Goal: Information Seeking & Learning: Learn about a topic

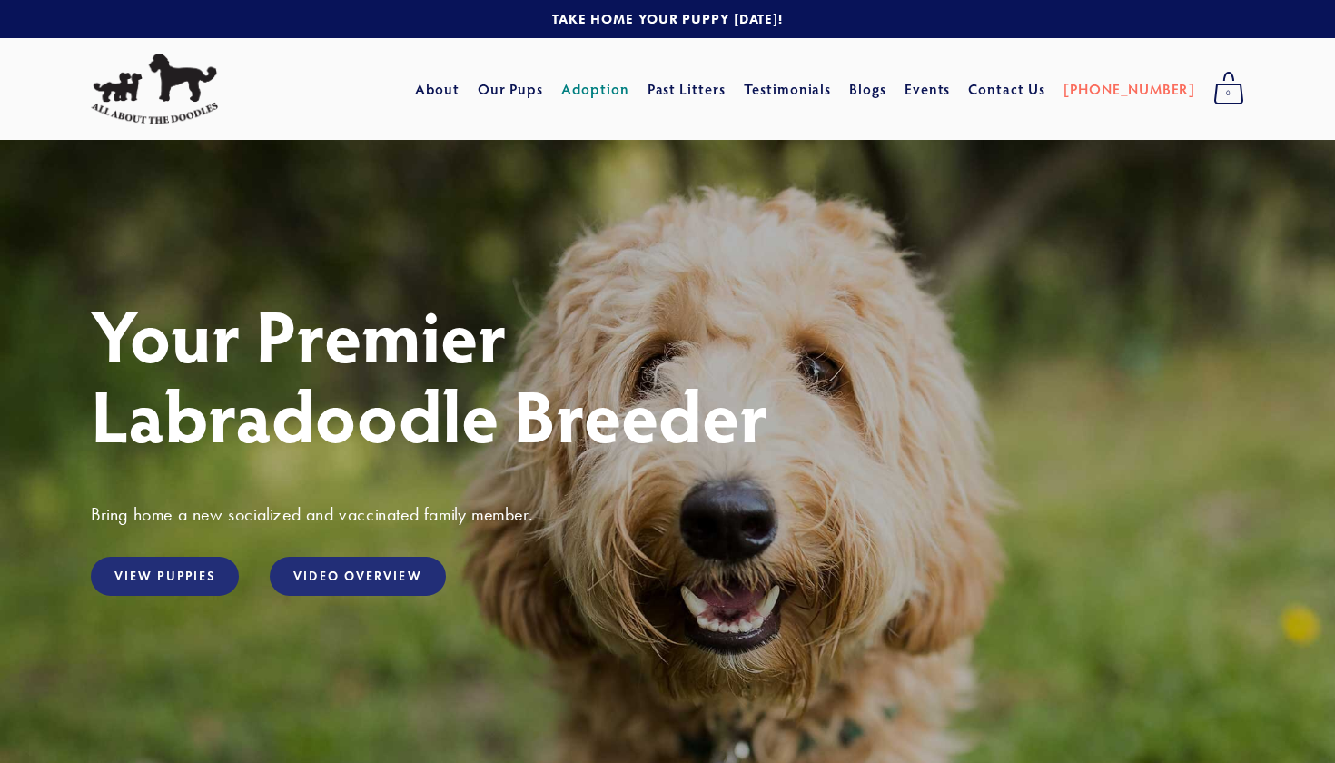
click at [630, 87] on link "Adoption" at bounding box center [595, 89] width 68 height 33
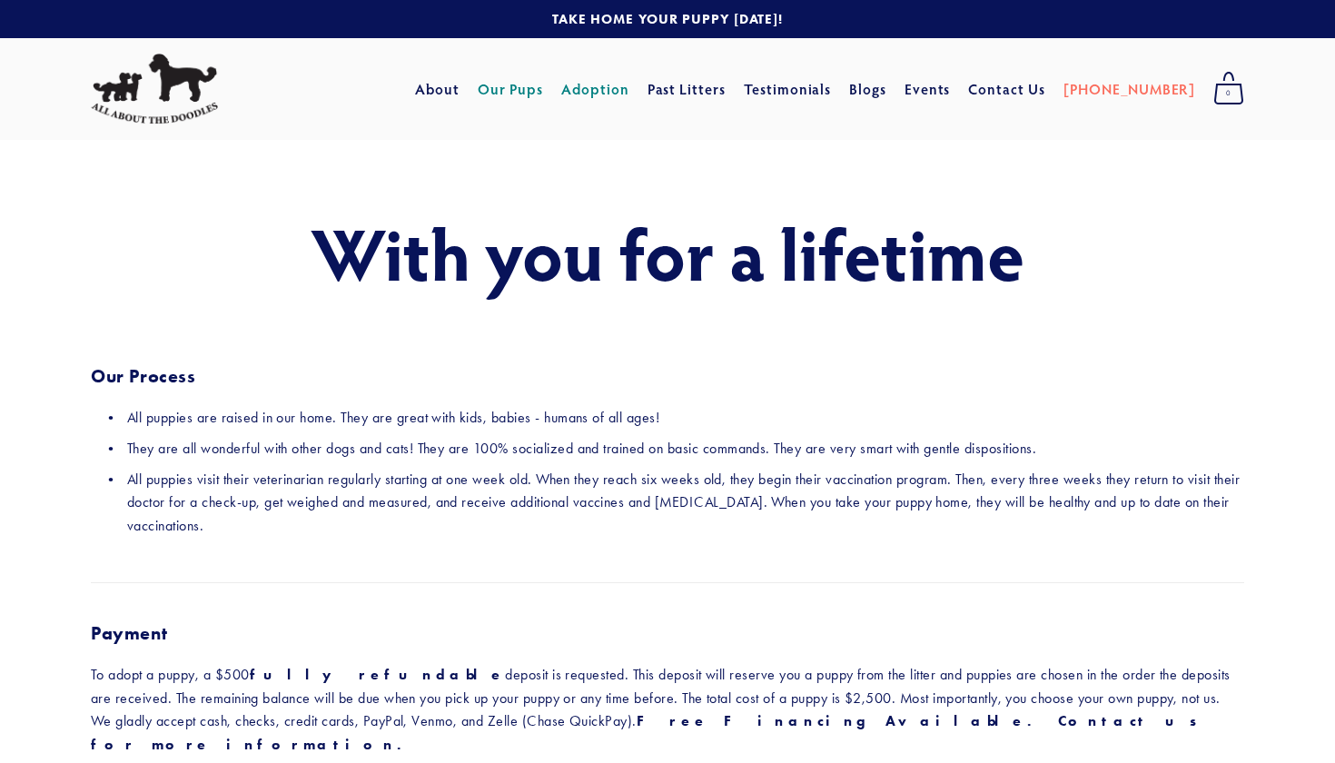
click at [532, 89] on link "Our Pups" at bounding box center [511, 89] width 66 height 33
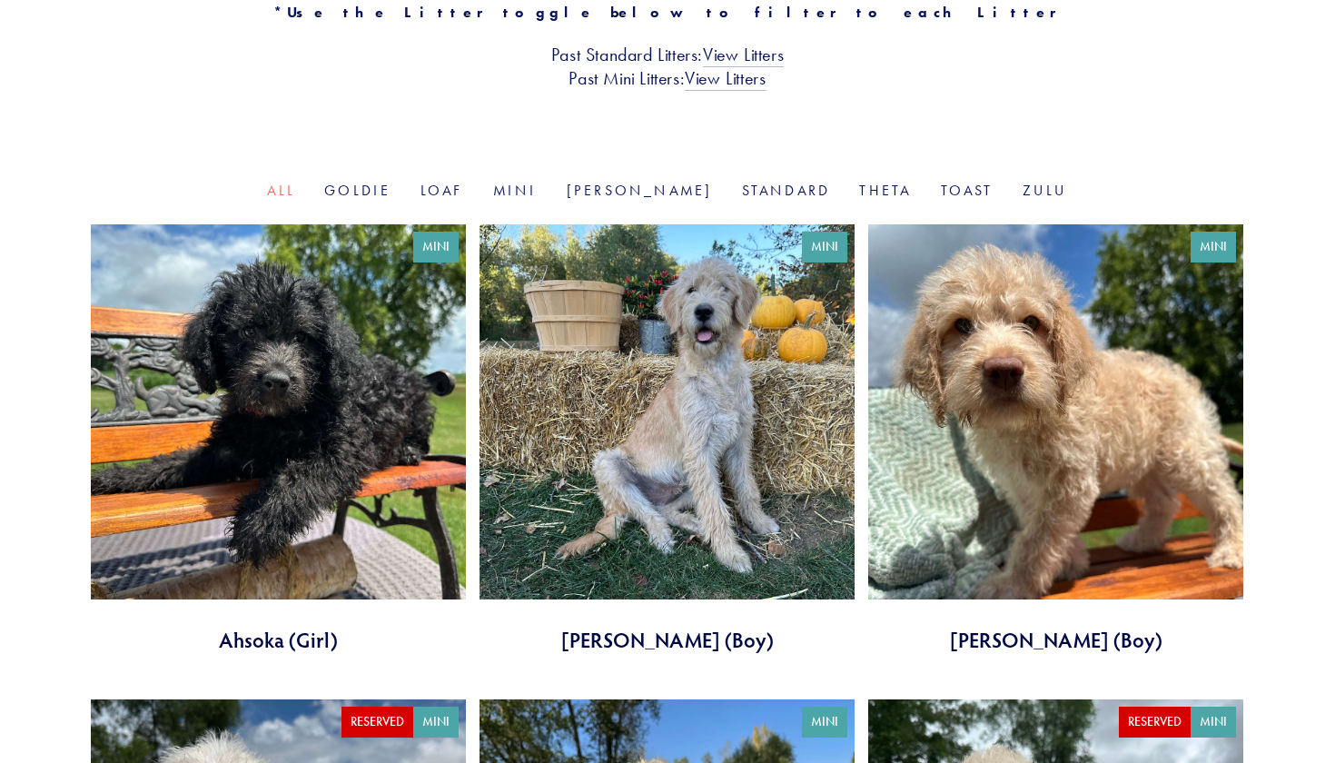
scroll to position [499, 0]
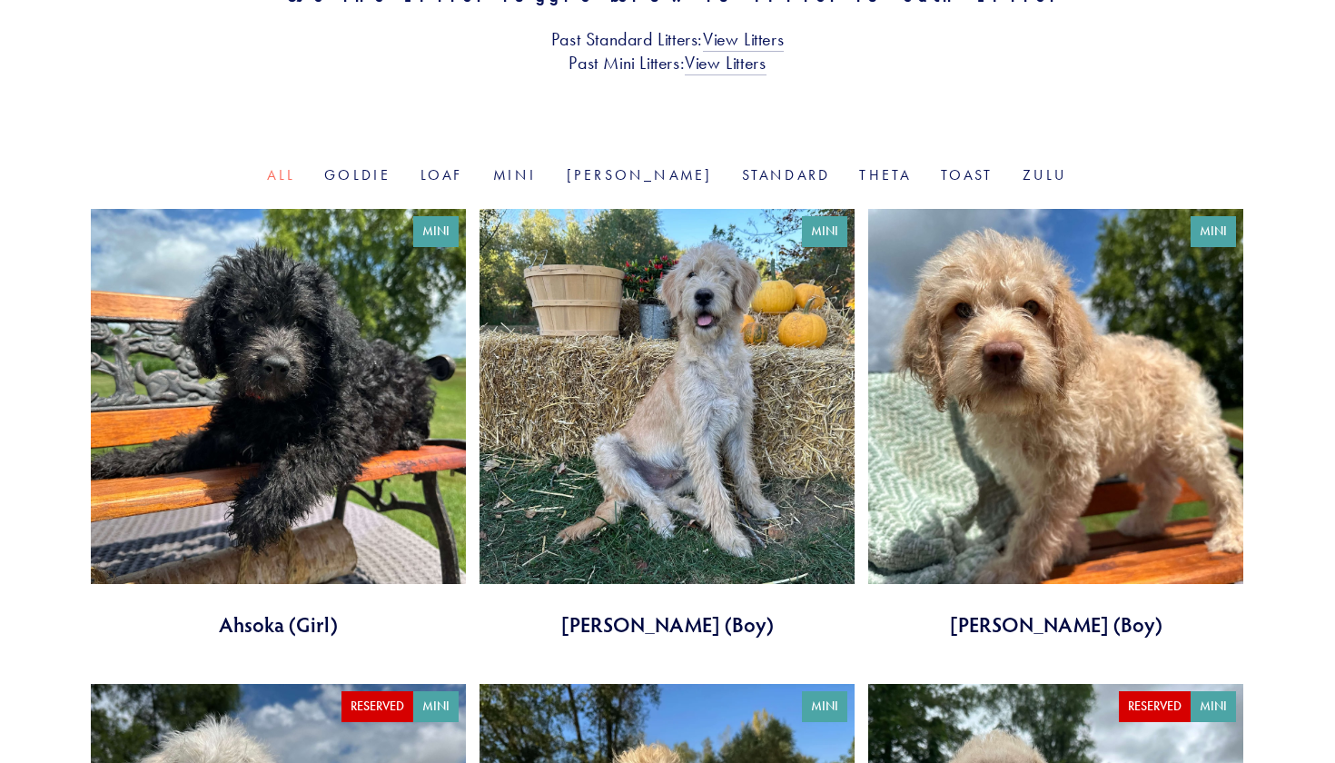
click at [1081, 426] on link at bounding box center [1055, 424] width 375 height 430
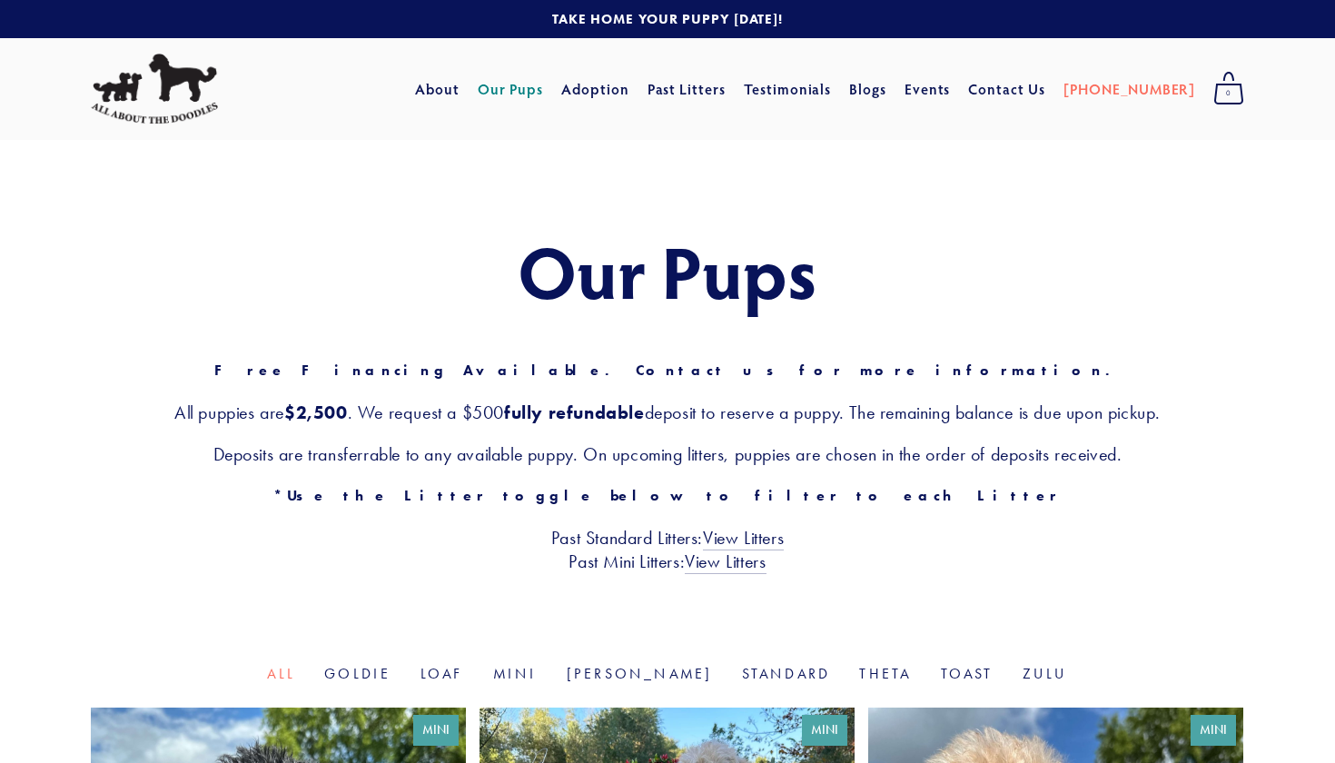
scroll to position [0, 0]
click at [949, 82] on link "Events" at bounding box center [928, 89] width 46 height 33
click at [1046, 73] on link "Contact Us" at bounding box center [1006, 89] width 77 height 33
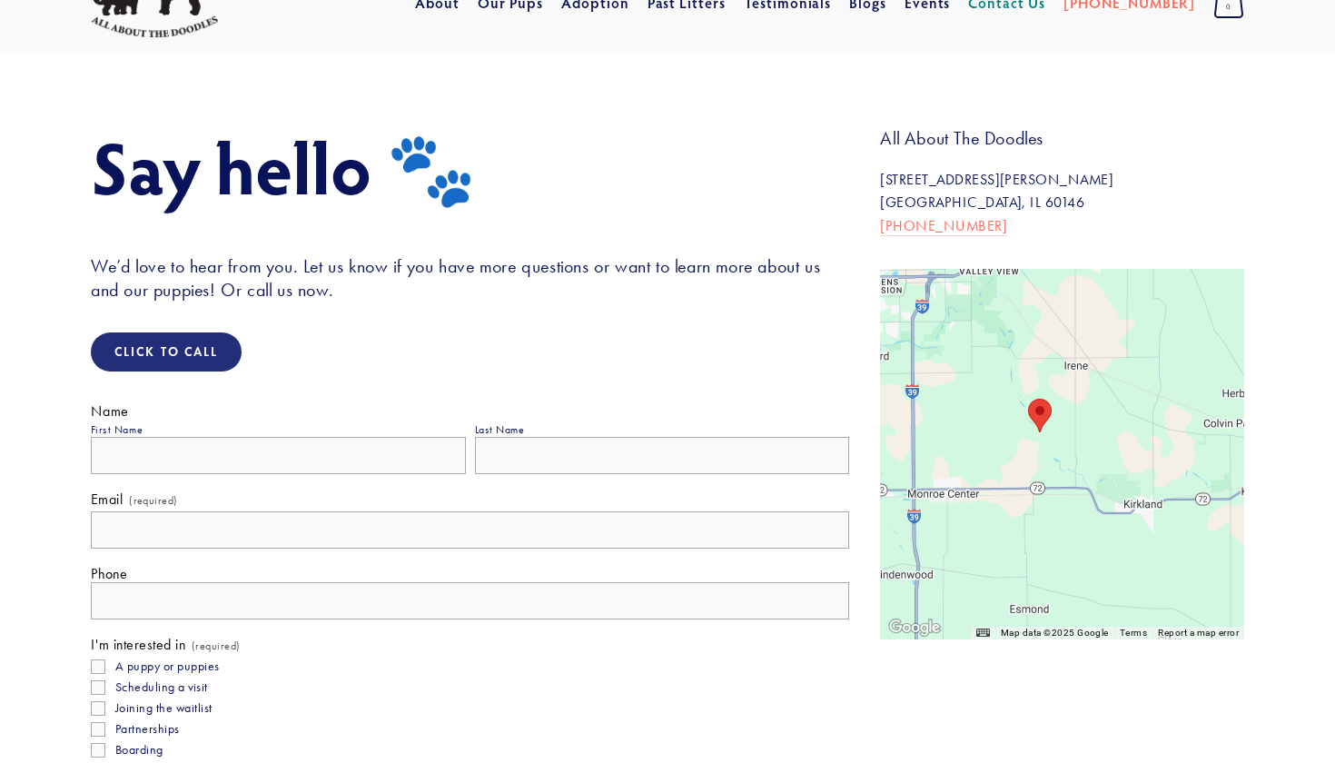
scroll to position [90, 0]
